Goal: Information Seeking & Learning: Learn about a topic

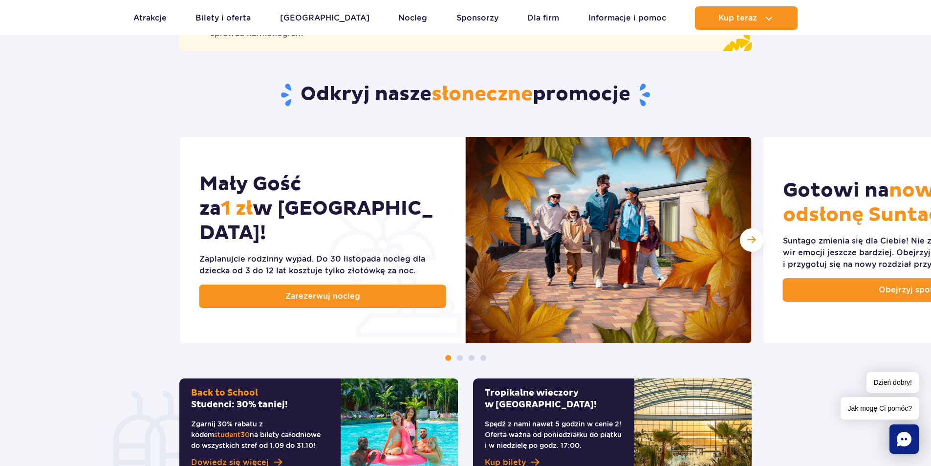
scroll to position [422, 0]
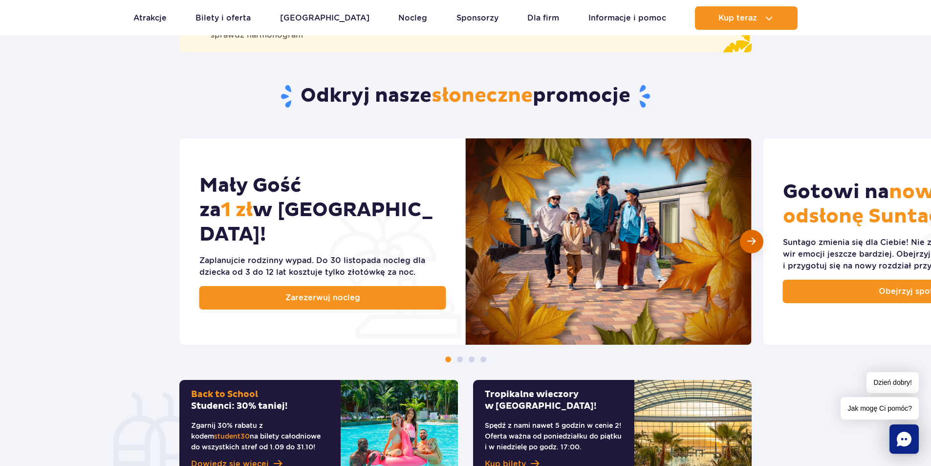
click at [747, 241] on div "Następny slajd" at bounding box center [751, 241] width 23 height 23
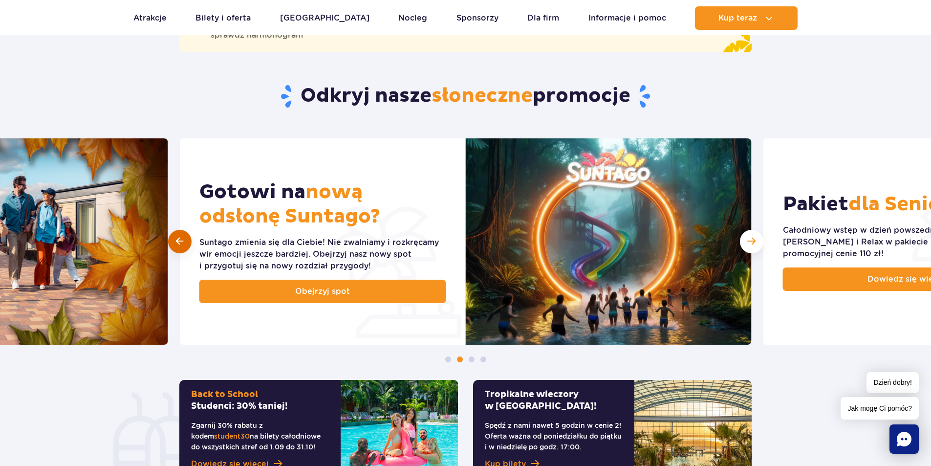
click at [177, 238] on span at bounding box center [179, 241] width 7 height 9
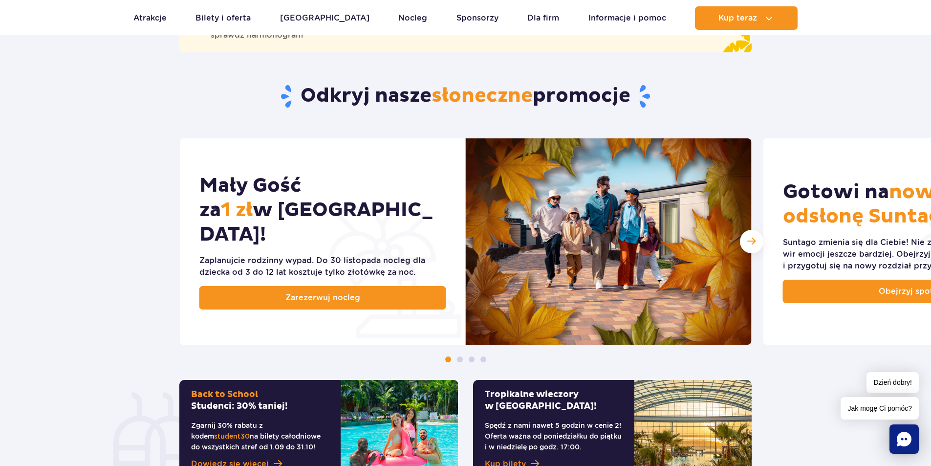
scroll to position [0, 0]
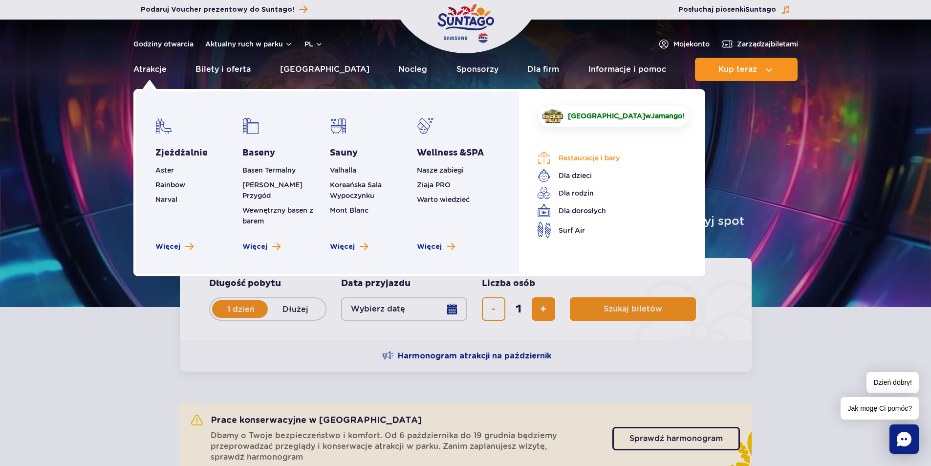
click at [554, 153] on link "Restauracje i bary" at bounding box center [606, 158] width 138 height 14
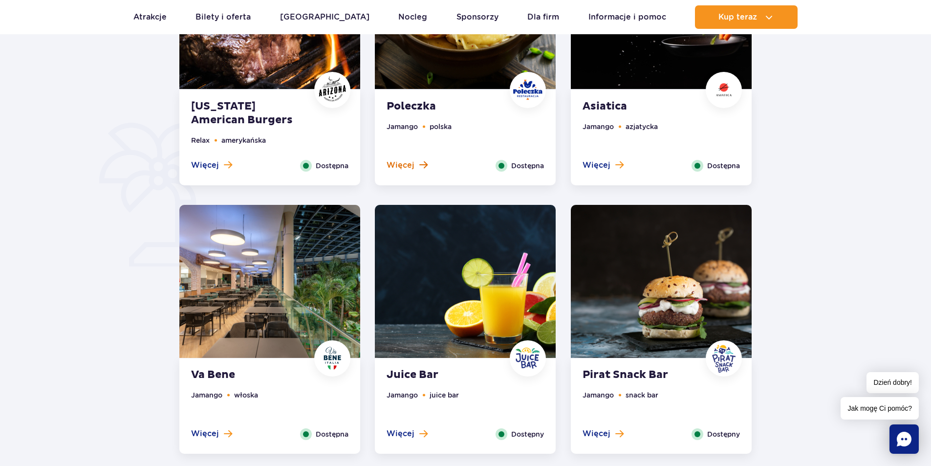
scroll to position [522, 0]
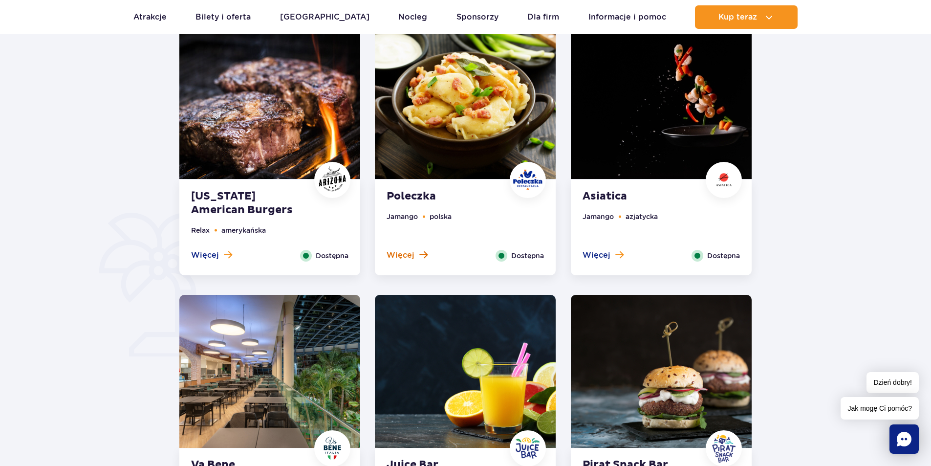
click at [410, 256] on span "Więcej" at bounding box center [401, 255] width 28 height 11
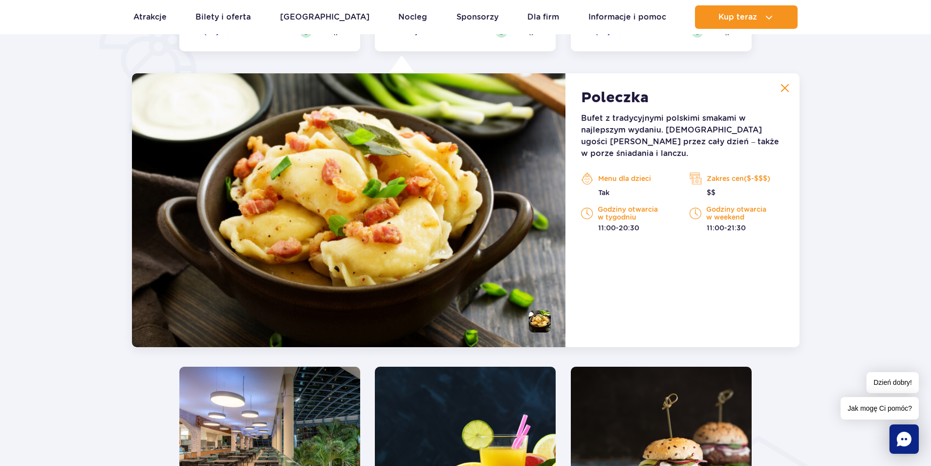
scroll to position [760, 0]
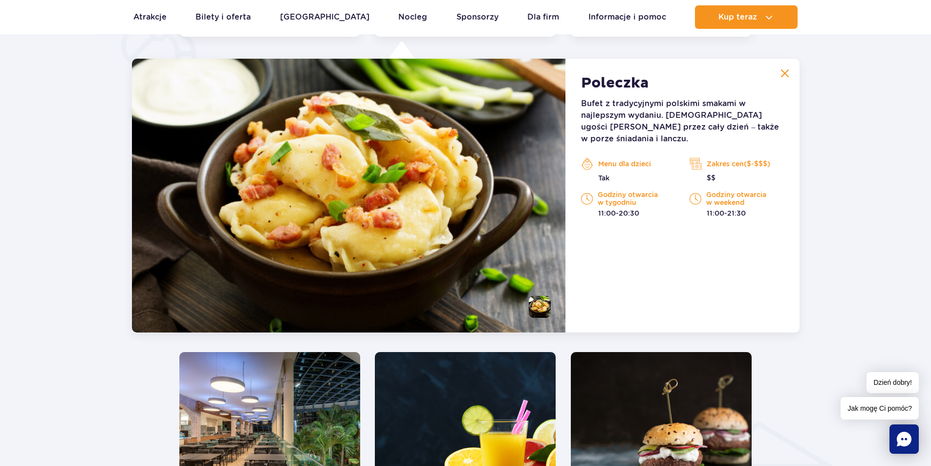
click at [638, 156] on p "Menu dla dzieci" at bounding box center [628, 163] width 94 height 15
click at [740, 156] on p "Zakres cen($-$$$)" at bounding box center [737, 163] width 94 height 15
click at [714, 208] on p "11:00-21:30" at bounding box center [737, 213] width 94 height 10
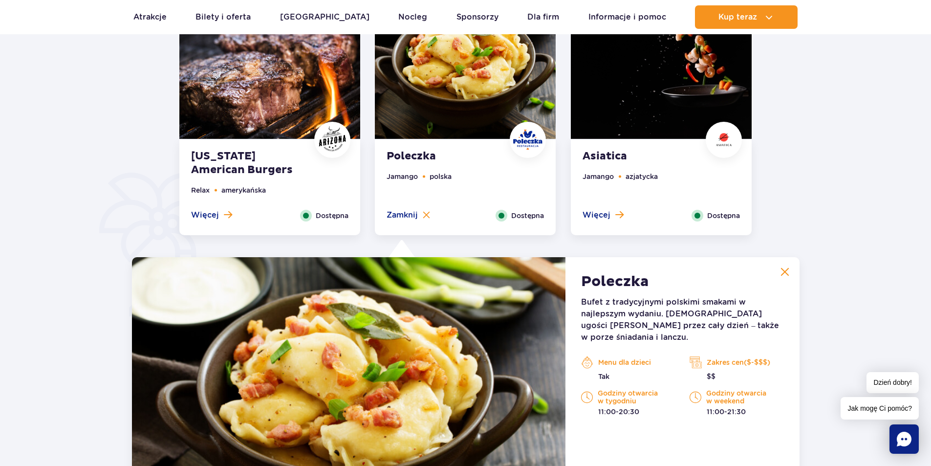
scroll to position [553, 0]
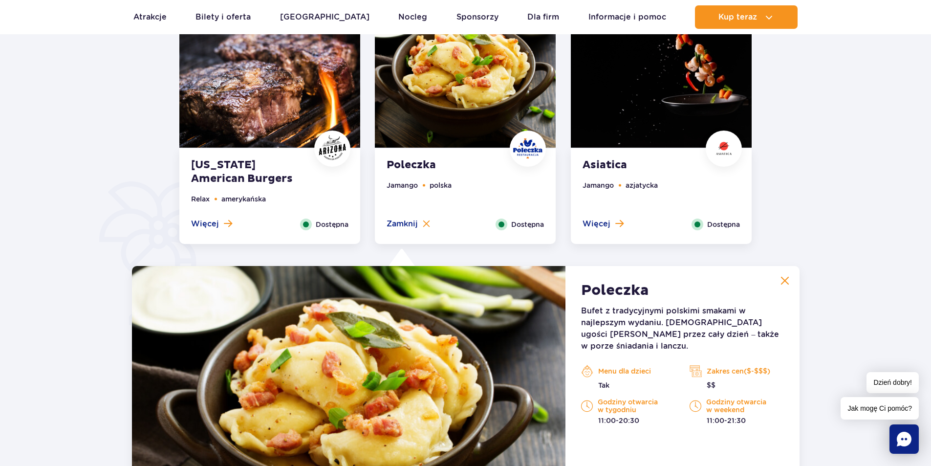
click at [592, 285] on strong "Poleczka" at bounding box center [615, 291] width 68 height 18
click at [614, 333] on p "Bufet z tradycyjnymi polskimi smakami w najlepszym wydaniu. Poleczka ugości Cię…" at bounding box center [682, 328] width 202 height 47
click at [721, 364] on p "Zakres cen($-$$$)" at bounding box center [737, 371] width 94 height 15
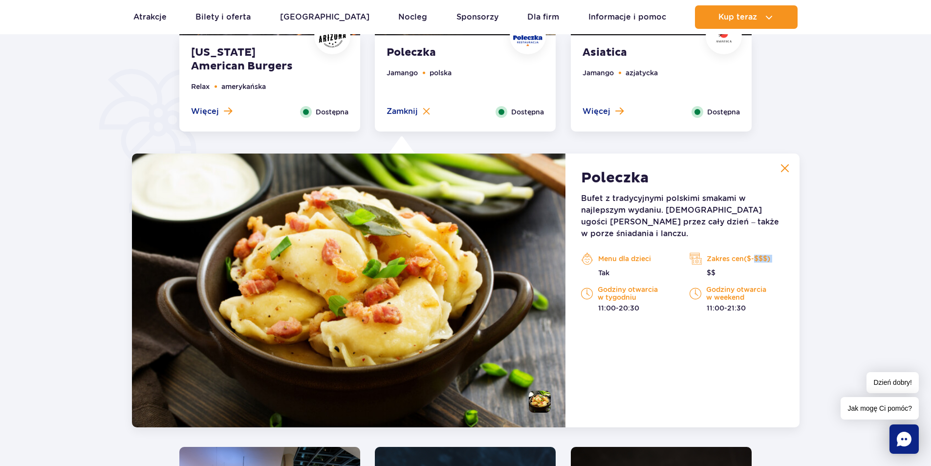
scroll to position [665, 0]
click at [856, 413] on span "Jak mogę Ci pomóc?" at bounding box center [880, 408] width 78 height 22
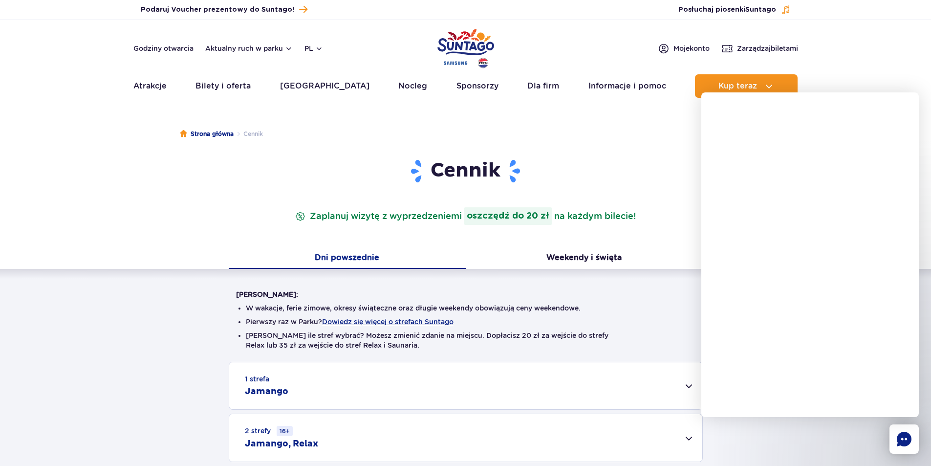
click at [95, 370] on div "1 strefa Jamango Dorosły (18 – 65 lat) / Nastolatek (16 – 18 lat) Ten sam dzień…" at bounding box center [465, 438] width 931 height 153
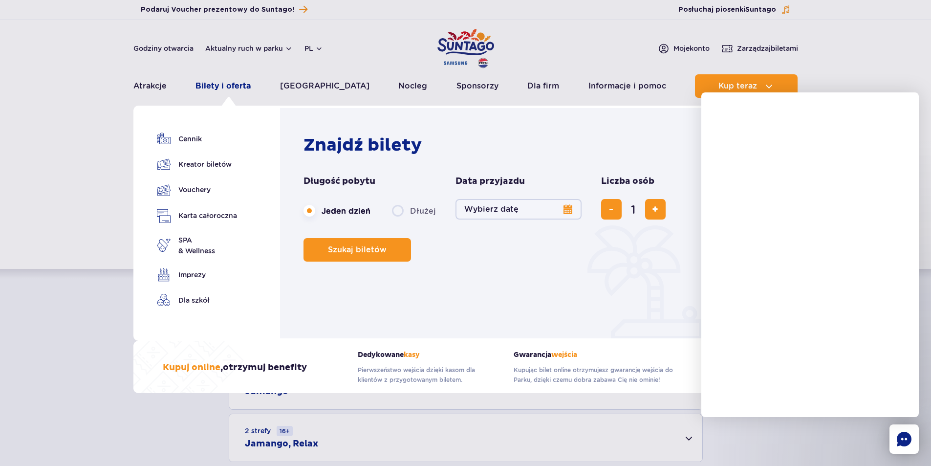
click at [210, 86] on link "Bilety i oferta" at bounding box center [223, 85] width 55 height 23
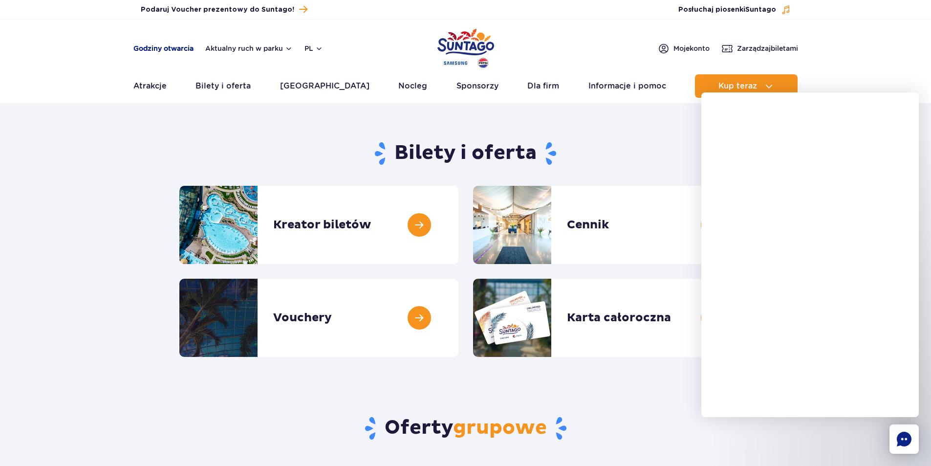
click at [167, 44] on link "Godziny otwarcia" at bounding box center [163, 49] width 60 height 10
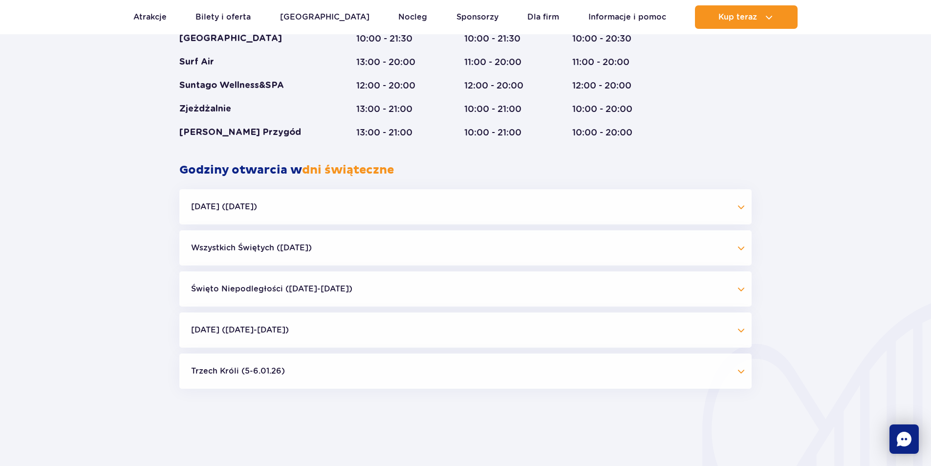
scroll to position [838, 0]
click at [246, 287] on button "Święto Niepodległości ([DATE]-[DATE])" at bounding box center [465, 288] width 572 height 35
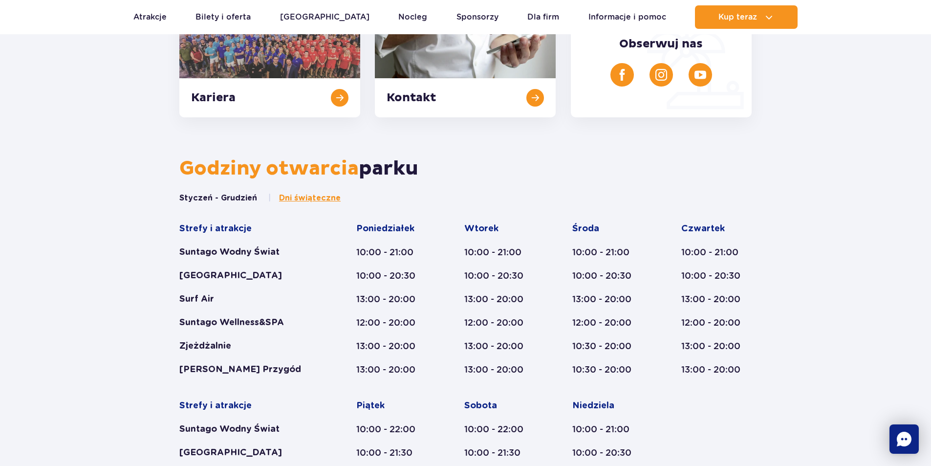
scroll to position [423, 0]
